Goal: Transaction & Acquisition: Purchase product/service

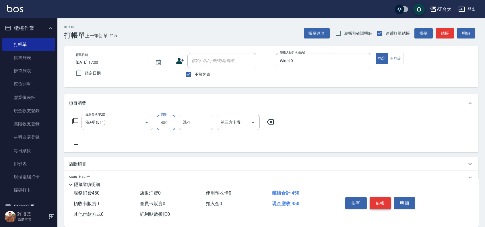
type input "450"
click at [377, 200] on button "結帳" at bounding box center [381, 203] width 22 height 12
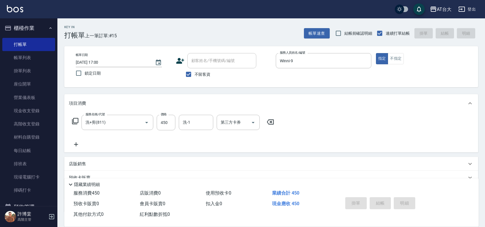
type input "[DATE] 17:39"
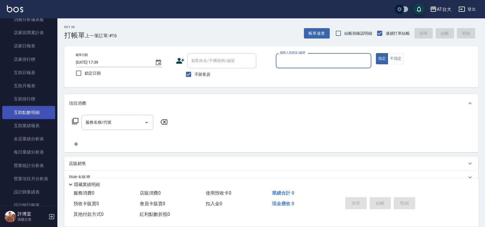
scroll to position [251, 0]
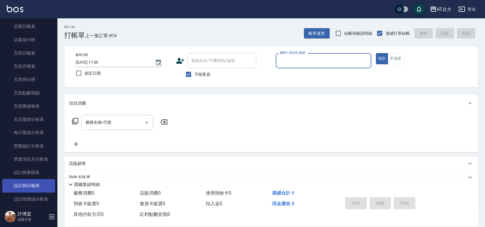
drag, startPoint x: 31, startPoint y: 187, endPoint x: 29, endPoint y: 184, distance: 3.5
click at [31, 187] on link "設計師日報表" at bounding box center [28, 185] width 53 height 13
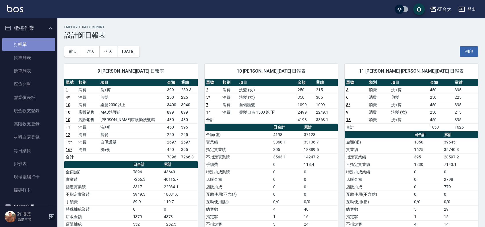
click at [40, 40] on link "打帳單" at bounding box center [28, 44] width 53 height 13
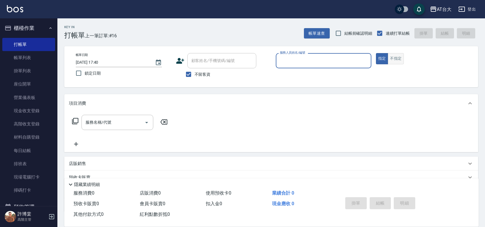
click at [392, 62] on button "不指定" at bounding box center [396, 58] width 16 height 11
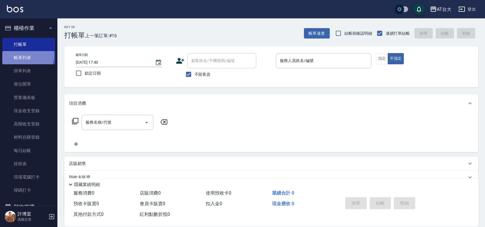
click at [23, 55] on link "帳單列表" at bounding box center [28, 57] width 53 height 13
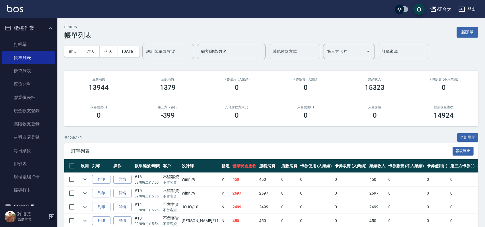
click at [163, 56] on input "設計師編號/姓名" at bounding box center [168, 52] width 47 height 10
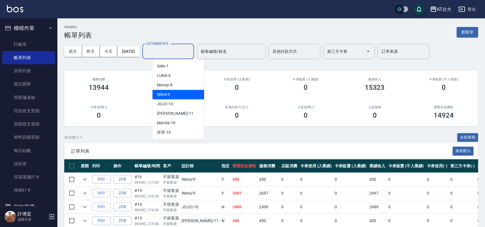
click at [184, 92] on div "Winni -9" at bounding box center [178, 94] width 52 height 9
type input "Winni-9"
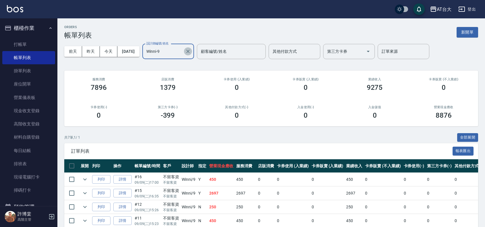
click at [194, 52] on div "Winni-9 設計師編號/姓名" at bounding box center [168, 51] width 52 height 15
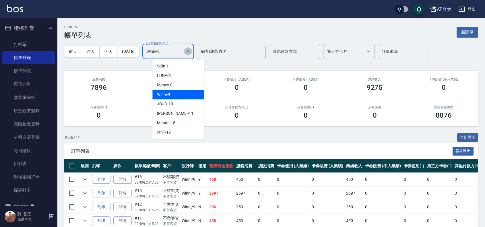
click at [191, 51] on icon "Clear" at bounding box center [188, 52] width 6 height 6
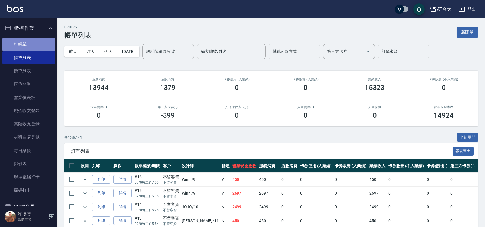
click at [30, 40] on link "打帳單" at bounding box center [28, 44] width 53 height 13
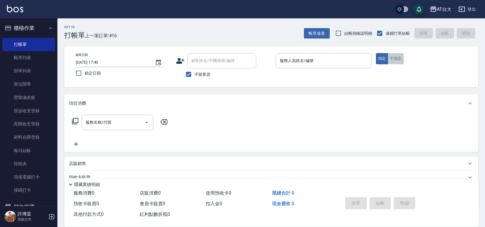
click at [396, 62] on button "不指定" at bounding box center [396, 58] width 16 height 11
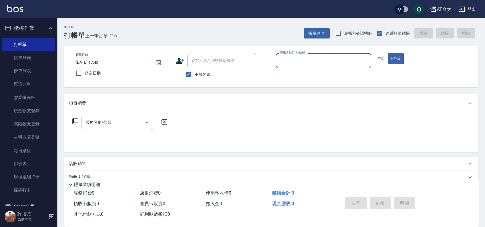
click at [325, 54] on div "服務人員姓名/編號" at bounding box center [324, 60] width 96 height 15
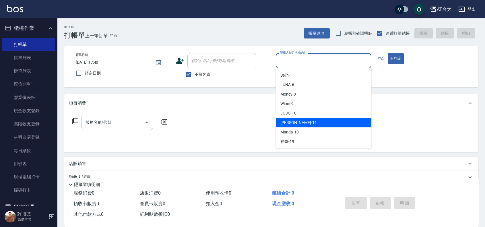
click at [313, 123] on div "[PERSON_NAME] -11" at bounding box center [324, 122] width 96 height 9
type input "[PERSON_NAME]-11"
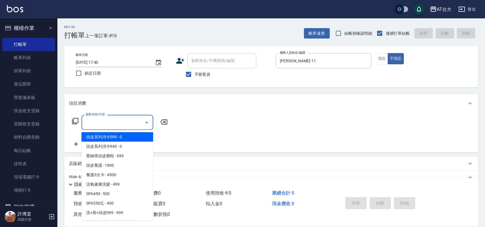
click at [116, 118] on input "服務名稱/代號" at bounding box center [113, 122] width 58 height 10
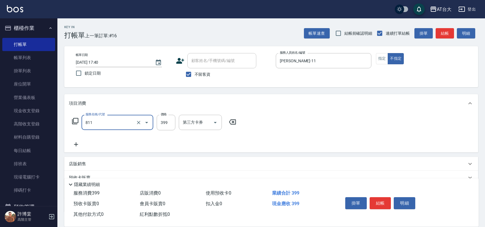
type input "洗+剪(811)"
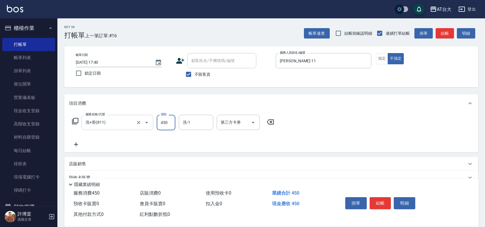
type input "450"
click at [381, 197] on button "結帳" at bounding box center [381, 203] width 22 height 12
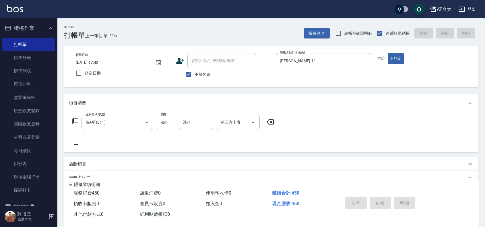
type input "[DATE] 17:43"
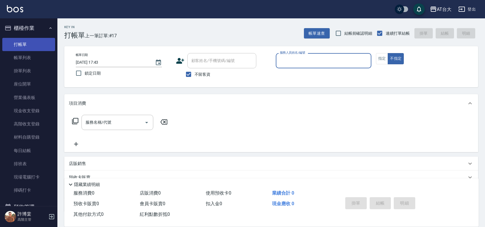
click at [23, 50] on link "打帳單" at bounding box center [28, 44] width 53 height 13
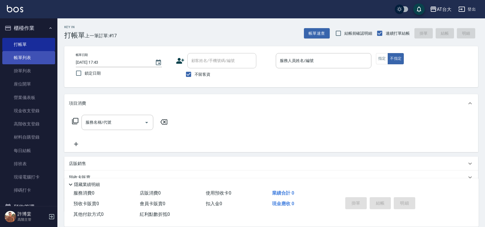
click at [21, 55] on link "帳單列表" at bounding box center [28, 57] width 53 height 13
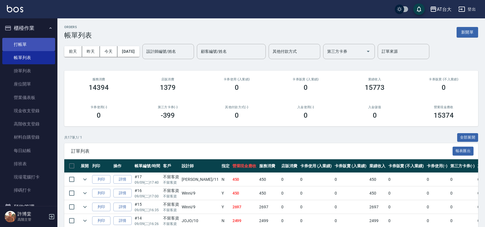
click at [30, 42] on link "打帳單" at bounding box center [28, 44] width 53 height 13
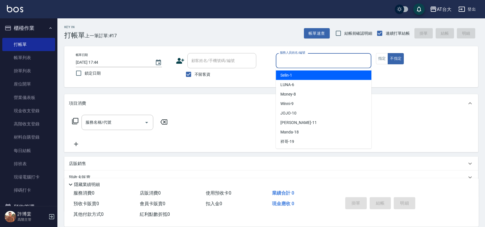
click at [342, 62] on input "服務人員姓名/編號" at bounding box center [323, 61] width 90 height 10
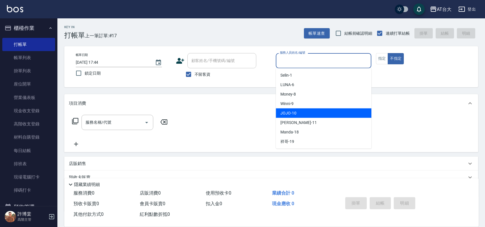
click at [317, 109] on div "JOJO -10" at bounding box center [324, 113] width 96 height 9
type input "JOJO-10"
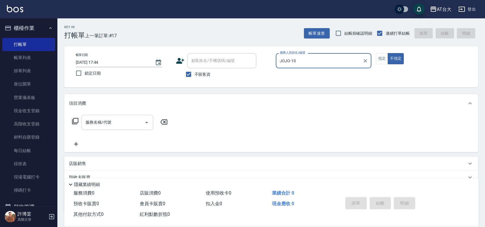
click at [119, 123] on input "服務名稱/代號" at bounding box center [113, 122] width 58 height 10
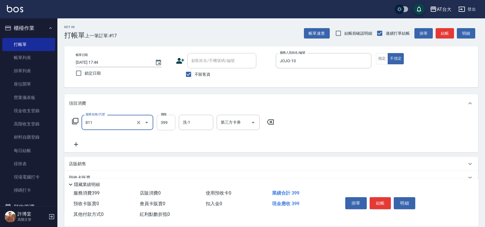
type input "洗+剪(811)"
click at [161, 124] on input "399" at bounding box center [166, 123] width 19 height 16
type input "1200"
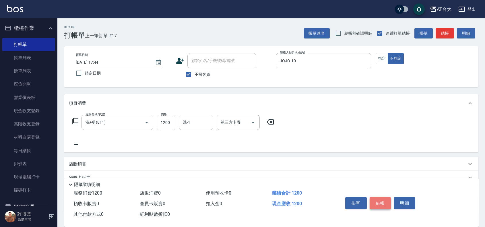
click at [372, 202] on button "結帳" at bounding box center [381, 203] width 22 height 12
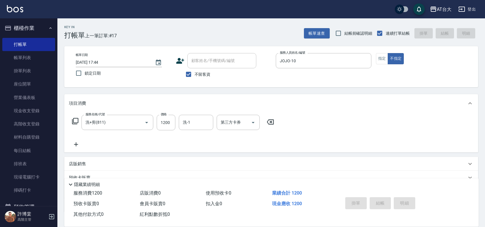
type input "[DATE] 18:06"
